Goal: Use online tool/utility: Utilize a website feature to perform a specific function

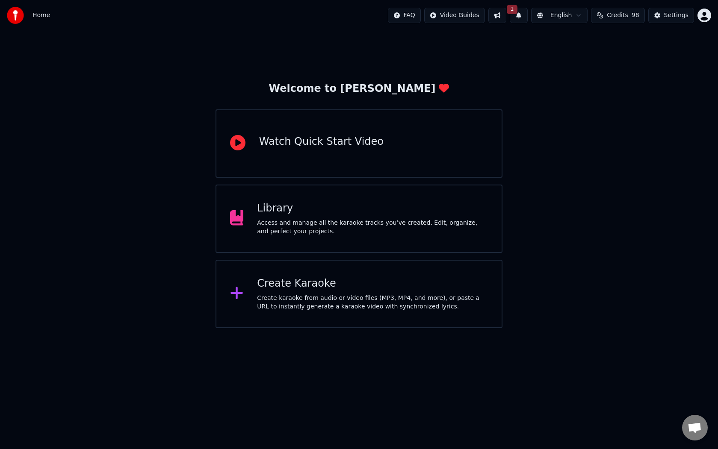
click at [302, 301] on div "Create karaoke from audio or video files (MP3, MP4, and more), or paste a URL t…" at bounding box center [372, 302] width 231 height 17
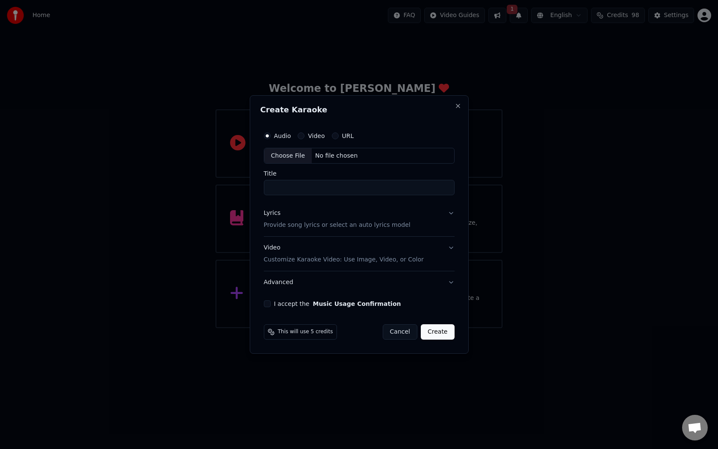
click at [289, 157] on div "Choose File" at bounding box center [288, 155] width 48 height 15
drag, startPoint x: 427, startPoint y: 187, endPoint x: 278, endPoint y: 187, distance: 149.7
click at [278, 187] on input "**********" at bounding box center [359, 187] width 194 height 15
type input "**********"
click at [444, 220] on button "Lyrics Provide song lyrics or select an auto lyrics model" at bounding box center [359, 220] width 194 height 34
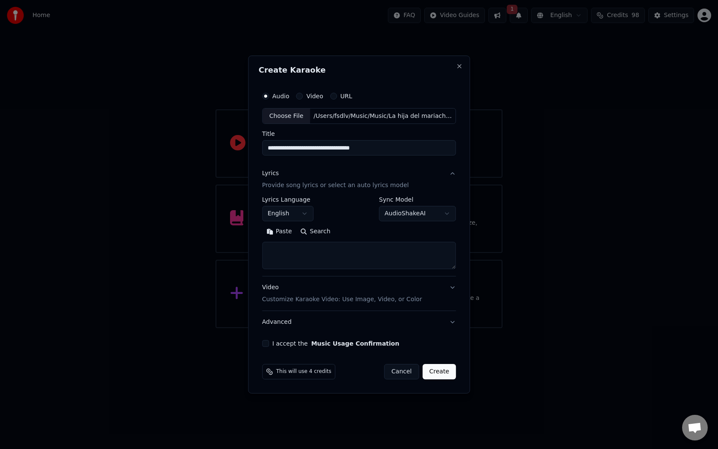
click at [330, 251] on textarea at bounding box center [359, 255] width 194 height 27
paste textarea "**********"
type textarea "**********"
click at [423, 291] on button "Video Customize Karaoke Video: Use Image, Video, or Color" at bounding box center [359, 294] width 194 height 34
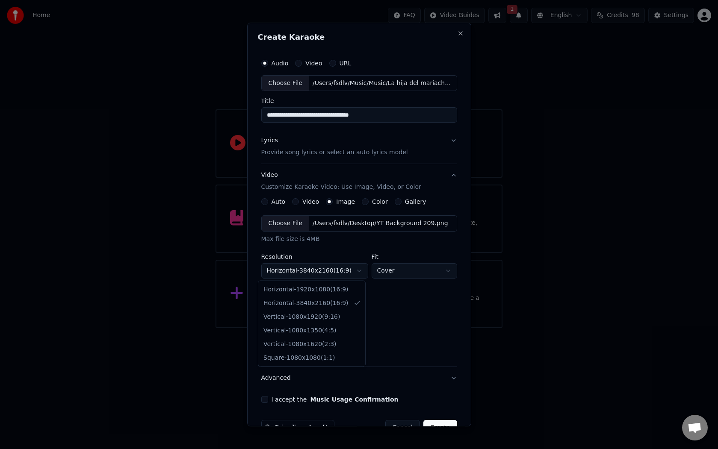
click at [359, 270] on body "**********" at bounding box center [359, 164] width 718 height 328
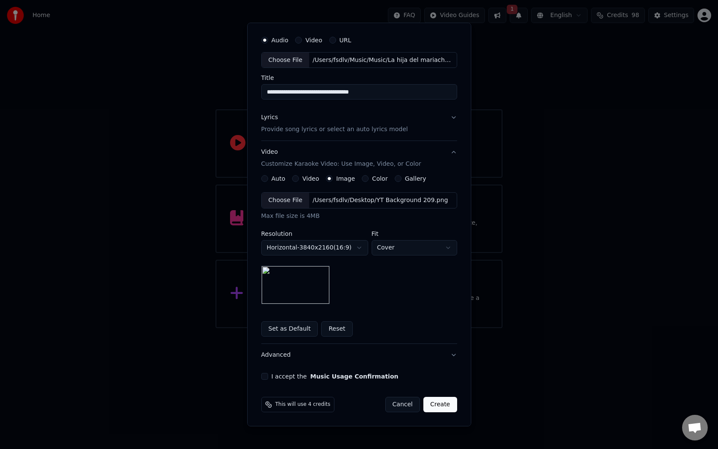
click at [262, 378] on button "I accept the Music Usage Confirmation" at bounding box center [264, 376] width 7 height 7
click at [335, 131] on p "Provide song lyrics or select an auto lyrics model" at bounding box center [334, 130] width 147 height 9
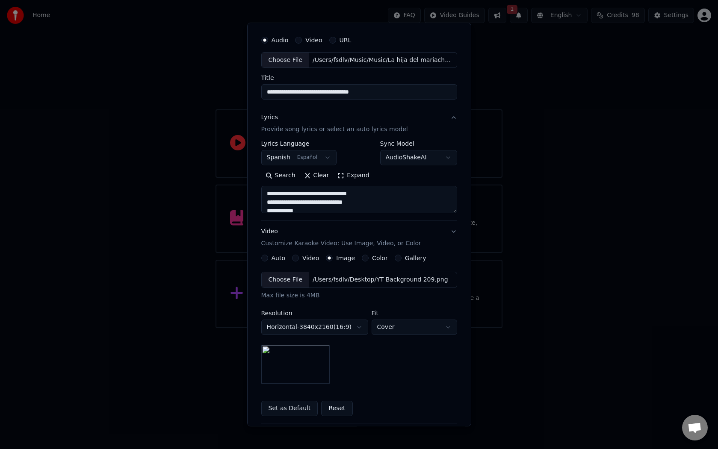
scroll to position [0, 0]
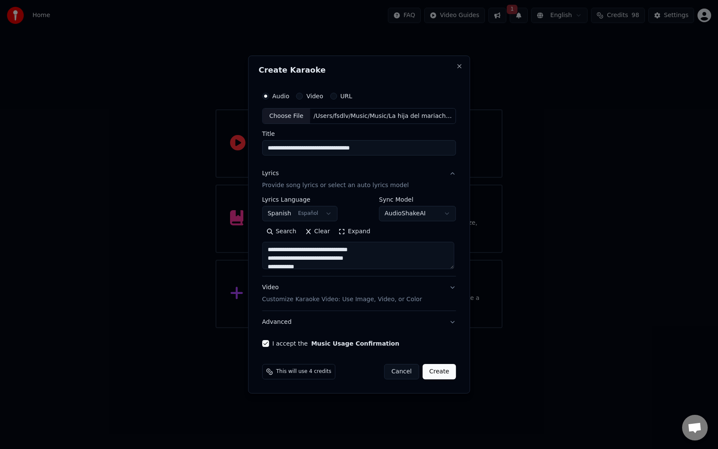
click at [384, 295] on div "Video Customize Karaoke Video: Use Image, Video, or Color" at bounding box center [342, 294] width 160 height 21
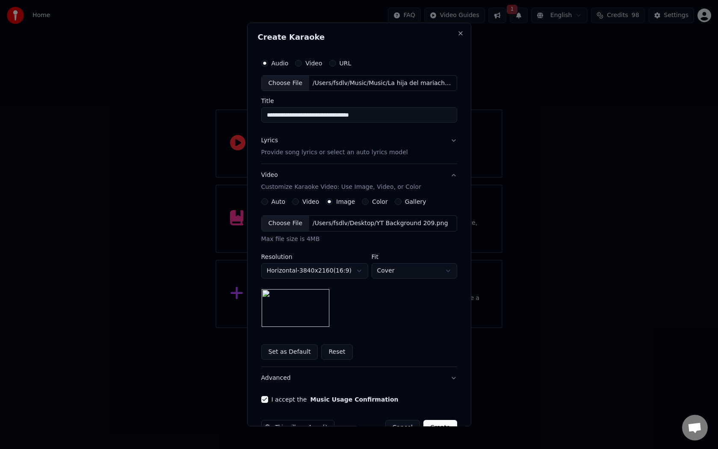
scroll to position [23, 0]
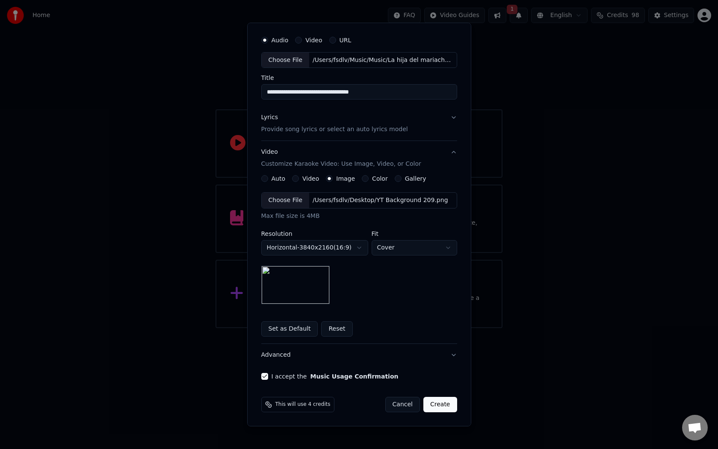
click at [438, 405] on button "Create" at bounding box center [440, 404] width 34 height 15
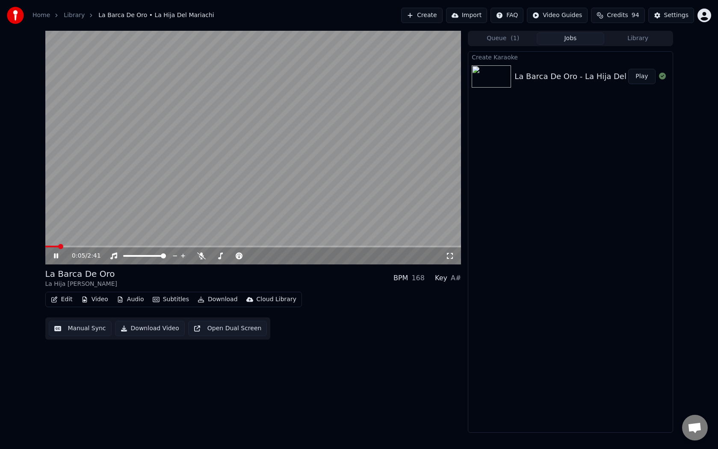
click at [57, 256] on icon at bounding box center [56, 256] width 4 height 5
click at [63, 198] on video at bounding box center [253, 148] width 416 height 234
click at [64, 198] on video at bounding box center [253, 148] width 416 height 234
click at [55, 256] on icon at bounding box center [55, 256] width 5 height 6
click at [201, 254] on icon at bounding box center [201, 256] width 9 height 7
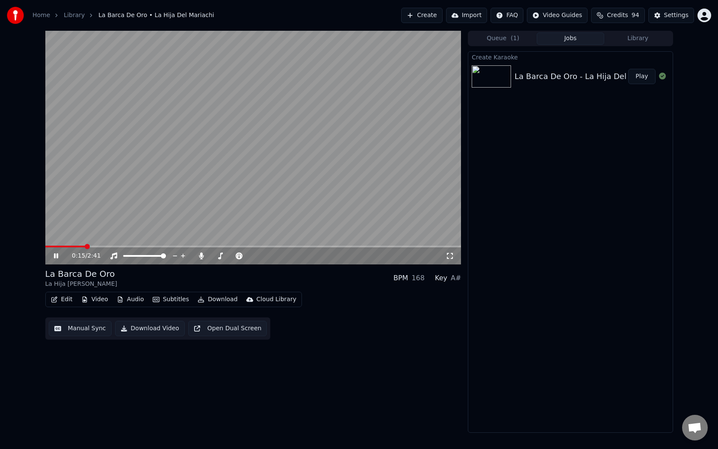
click at [236, 245] on video at bounding box center [253, 148] width 416 height 234
click at [237, 246] on span at bounding box center [253, 247] width 416 height 2
click at [55, 257] on icon at bounding box center [55, 256] width 5 height 6
click at [292, 247] on span at bounding box center [253, 247] width 416 height 2
click at [334, 247] on span at bounding box center [253, 247] width 416 height 2
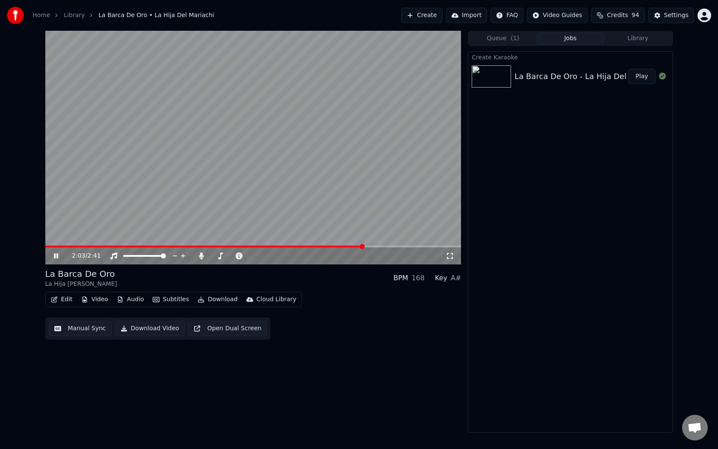
click at [390, 247] on span at bounding box center [253, 247] width 416 height 2
click at [410, 247] on span at bounding box center [253, 247] width 416 height 2
click at [59, 258] on icon at bounding box center [62, 256] width 20 height 7
click at [200, 257] on icon at bounding box center [201, 256] width 5 height 7
click at [47, 246] on span at bounding box center [243, 247] width 396 height 2
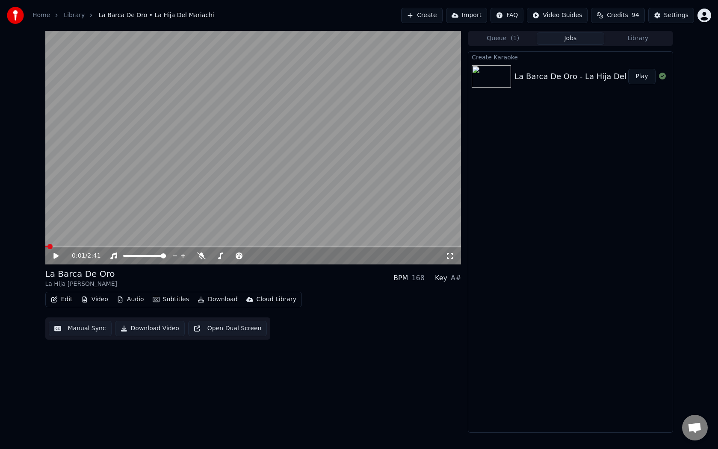
click at [45, 246] on span at bounding box center [46, 247] width 3 height 2
click at [54, 253] on icon at bounding box center [62, 256] width 20 height 7
click at [55, 256] on icon at bounding box center [56, 256] width 4 height 5
click at [260, 311] on div "Edit Video Audio Subtitles Download Cloud Library Manual Sync Download Video Op…" at bounding box center [253, 316] width 416 height 48
click at [221, 302] on button "Download" at bounding box center [217, 300] width 47 height 12
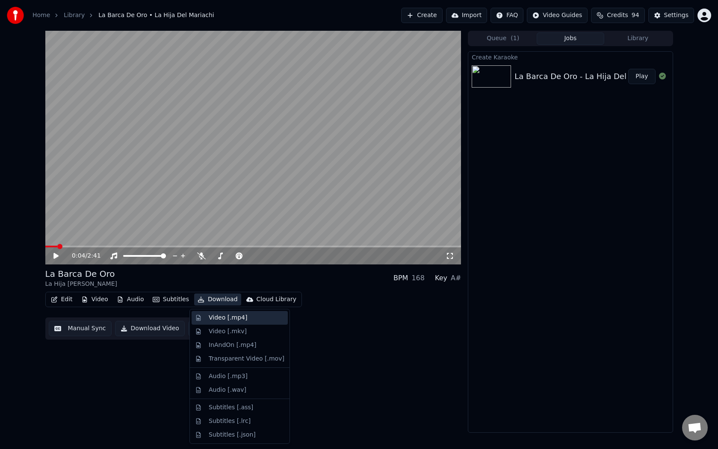
click at [227, 314] on div "Video [.mp4]" at bounding box center [228, 318] width 38 height 9
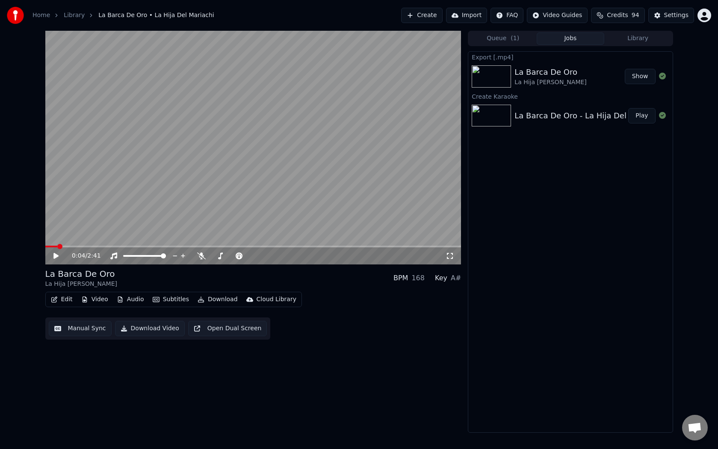
click at [640, 78] on button "Show" at bounding box center [640, 76] width 31 height 15
click at [622, 40] on button "Library" at bounding box center [638, 39] width 68 height 12
